Goal: Information Seeking & Learning: Find contact information

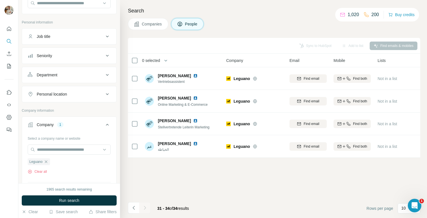
scroll to position [62, 0]
click at [46, 161] on icon "button" at bounding box center [46, 161] width 3 height 3
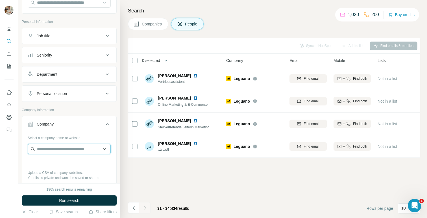
click at [45, 146] on input "text" at bounding box center [69, 149] width 83 height 10
type input "*********"
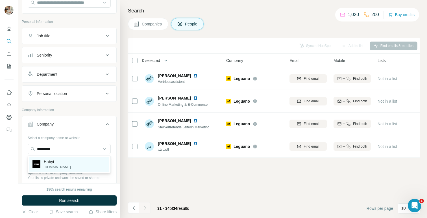
click at [78, 165] on div "Habyt [DOMAIN_NAME]" at bounding box center [69, 164] width 80 height 15
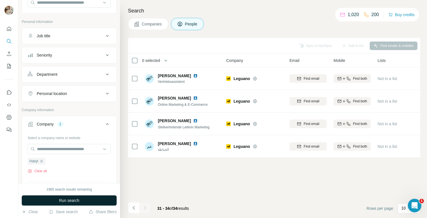
click at [90, 199] on button "Run search" at bounding box center [69, 200] width 95 height 10
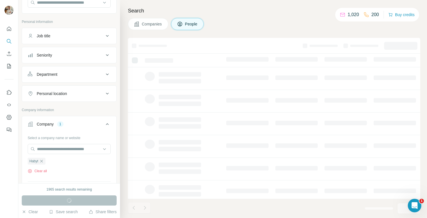
click at [150, 20] on button "Companies" at bounding box center [148, 24] width 40 height 12
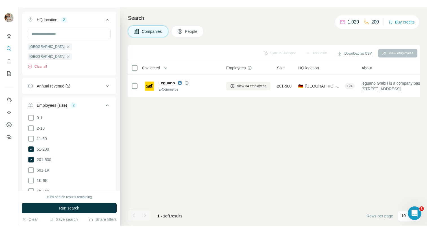
scroll to position [216, 0]
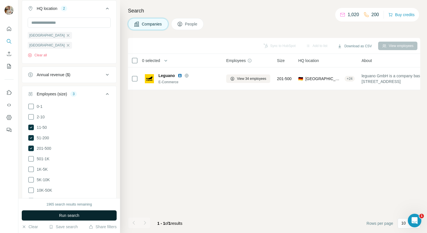
click at [78, 214] on span "Run search" at bounding box center [69, 215] width 20 height 6
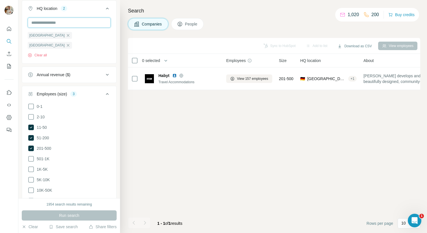
click at [50, 22] on input "text" at bounding box center [69, 23] width 83 height 10
type input "********"
click at [119, 31] on div "New search Hide Company lookalikes Find companies similar to one you've success…" at bounding box center [69, 99] width 102 height 198
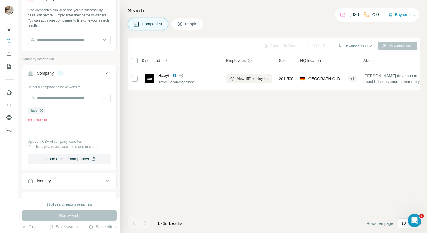
scroll to position [9, 0]
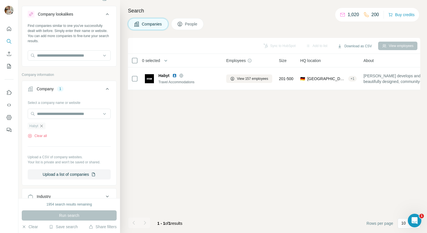
click at [43, 126] on icon "button" at bounding box center [41, 125] width 3 height 3
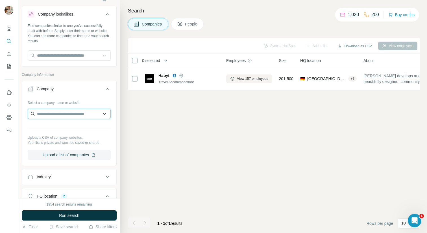
click at [43, 113] on input "text" at bounding box center [69, 114] width 83 height 10
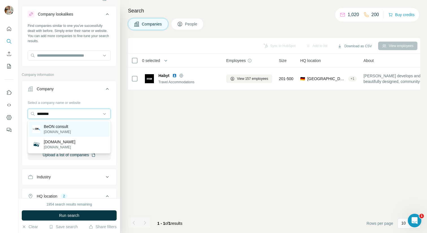
type input "********"
click at [88, 127] on div "BeON consult [DOMAIN_NAME]" at bounding box center [69, 128] width 80 height 15
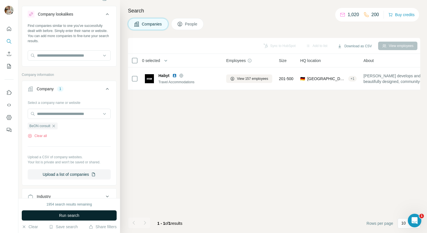
click at [93, 212] on button "Run search" at bounding box center [69, 215] width 95 height 10
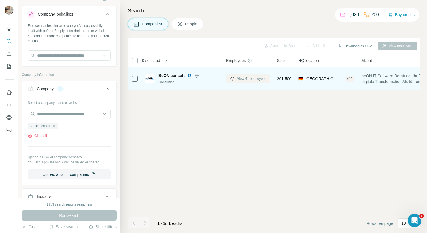
click at [237, 78] on span "View 41 employees" at bounding box center [251, 78] width 29 height 5
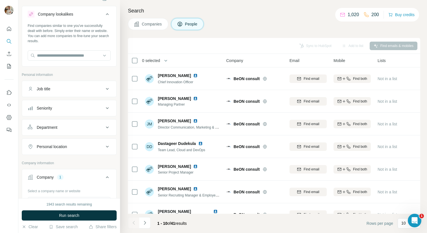
click at [301, 10] on h4 "Search" at bounding box center [274, 11] width 292 height 8
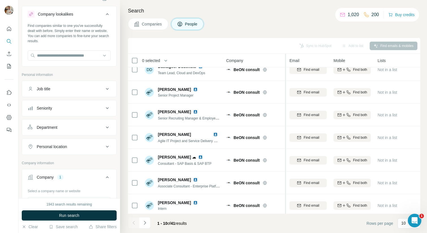
scroll to position [78, 0]
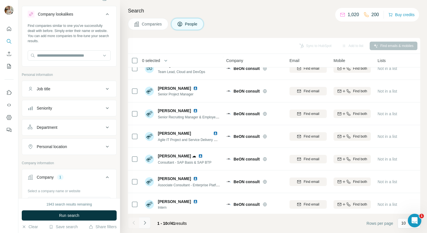
click at [145, 218] on icon "Navigate to next page" at bounding box center [145, 223] width 6 height 6
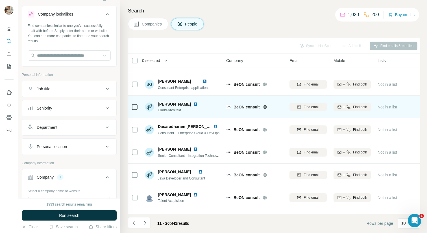
scroll to position [80, 0]
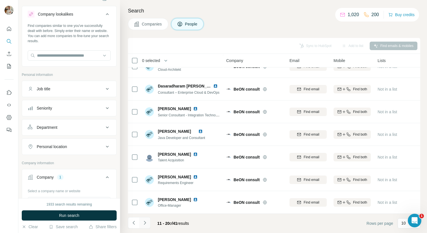
click at [146, 218] on icon "Navigate to next page" at bounding box center [145, 223] width 6 height 6
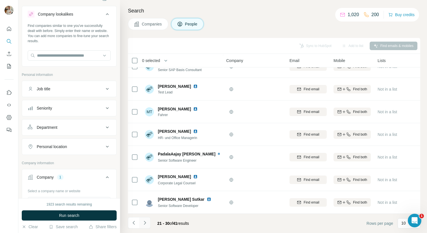
click at [148, 218] on button "Navigate to next page" at bounding box center [144, 222] width 11 height 11
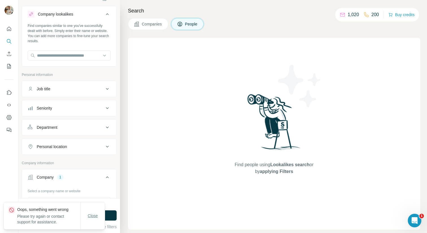
click at [94, 216] on span "Close" at bounding box center [93, 216] width 10 height 6
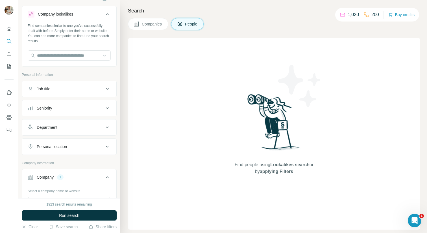
click at [149, 27] on span "Companies" at bounding box center [152, 24] width 21 height 6
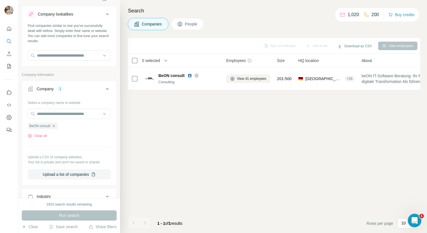
click at [192, 20] on button "People" at bounding box center [187, 24] width 33 height 12
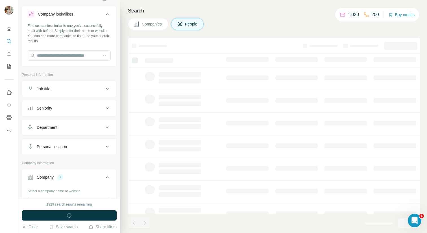
click at [146, 32] on div "Search Companies People" at bounding box center [273, 116] width 307 height 233
click at [143, 23] on span "Companies" at bounding box center [152, 24] width 21 height 6
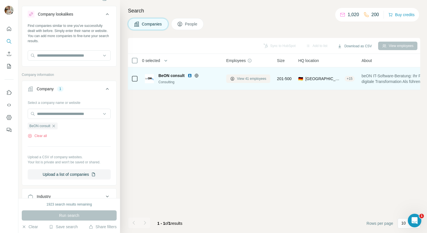
click at [241, 76] on span "View 41 employees" at bounding box center [251, 78] width 29 height 5
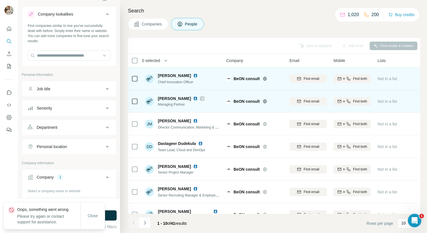
click at [193, 98] on img at bounding box center [195, 98] width 5 height 5
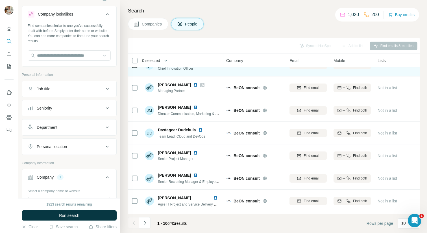
scroll to position [13, 0]
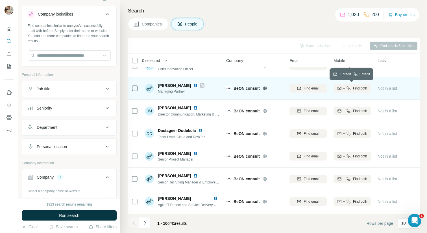
click at [345, 88] on icon "button" at bounding box center [344, 88] width 5 height 5
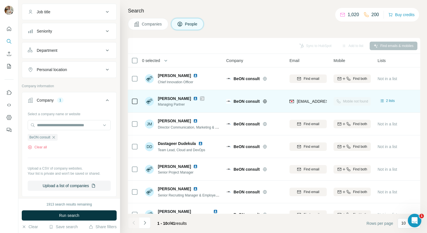
scroll to position [141, 0]
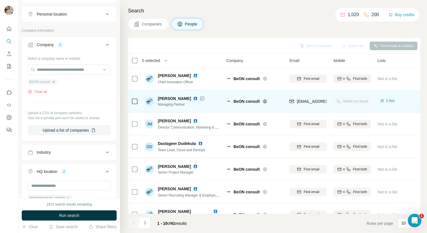
click at [52, 81] on icon "button" at bounding box center [53, 81] width 5 height 5
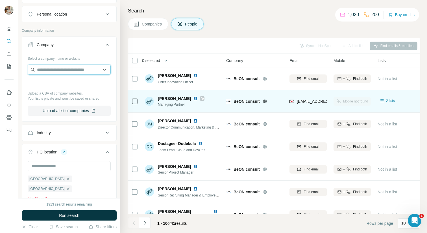
click at [47, 74] on input "text" at bounding box center [69, 69] width 83 height 10
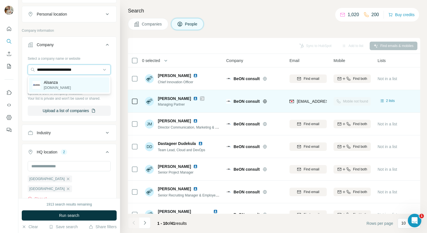
type input "**********"
click at [84, 88] on div "Alsanza [DOMAIN_NAME]" at bounding box center [69, 84] width 80 height 15
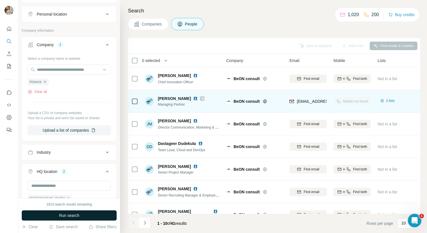
click at [80, 214] on button "Run search" at bounding box center [69, 215] width 95 height 10
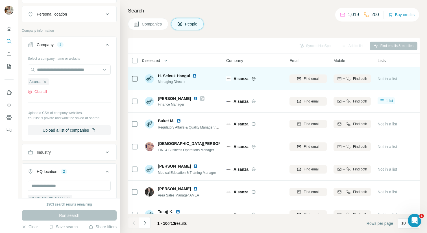
scroll to position [80, 0]
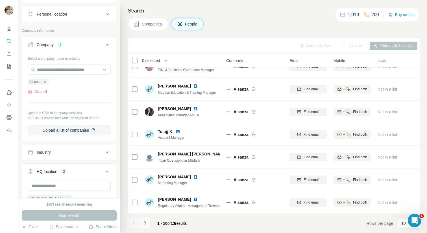
click at [147, 218] on icon "Navigate to next page" at bounding box center [145, 223] width 6 height 6
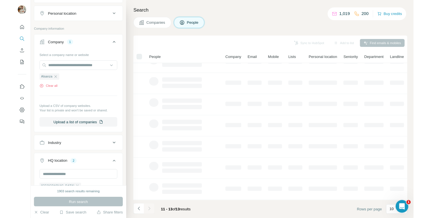
scroll to position [0, 0]
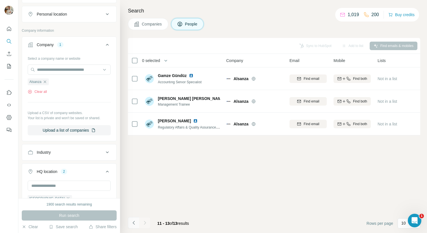
click at [134, 218] on button "Navigate to previous page" at bounding box center [133, 222] width 11 height 11
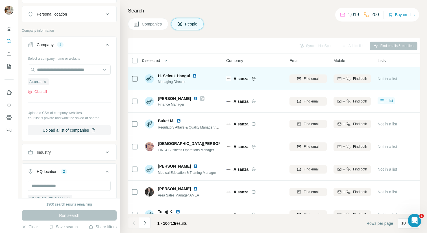
click at [196, 77] on img at bounding box center [194, 75] width 5 height 5
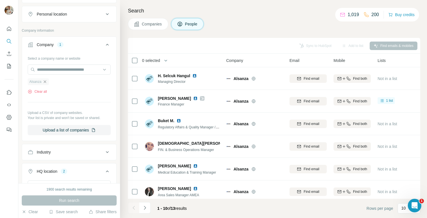
click at [47, 82] on icon "button" at bounding box center [45, 81] width 5 height 5
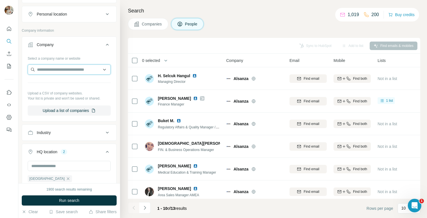
click at [47, 71] on input "text" at bounding box center [69, 69] width 83 height 10
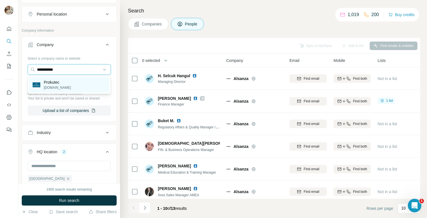
type input "**********"
click at [64, 86] on div "Prokutec [DOMAIN_NAME]" at bounding box center [69, 84] width 80 height 15
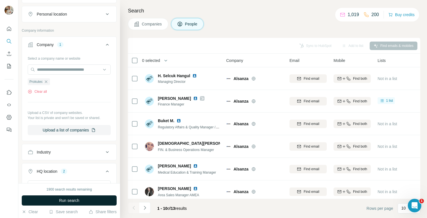
click at [94, 202] on button "Run search" at bounding box center [69, 200] width 95 height 10
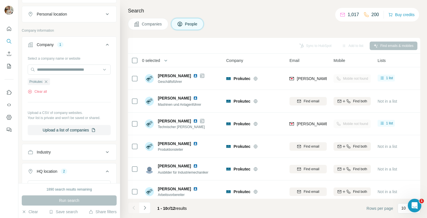
click at [317, 17] on div "Search Companies People Sync to HubSpot Add to list Find emails & mobiles 0 sel…" at bounding box center [273, 109] width 307 height 218
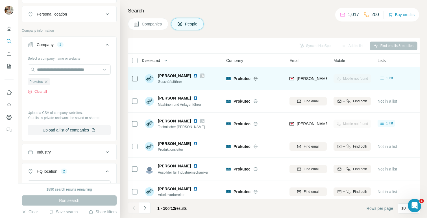
click at [193, 76] on img at bounding box center [195, 75] width 5 height 5
